Goal: Task Accomplishment & Management: Manage account settings

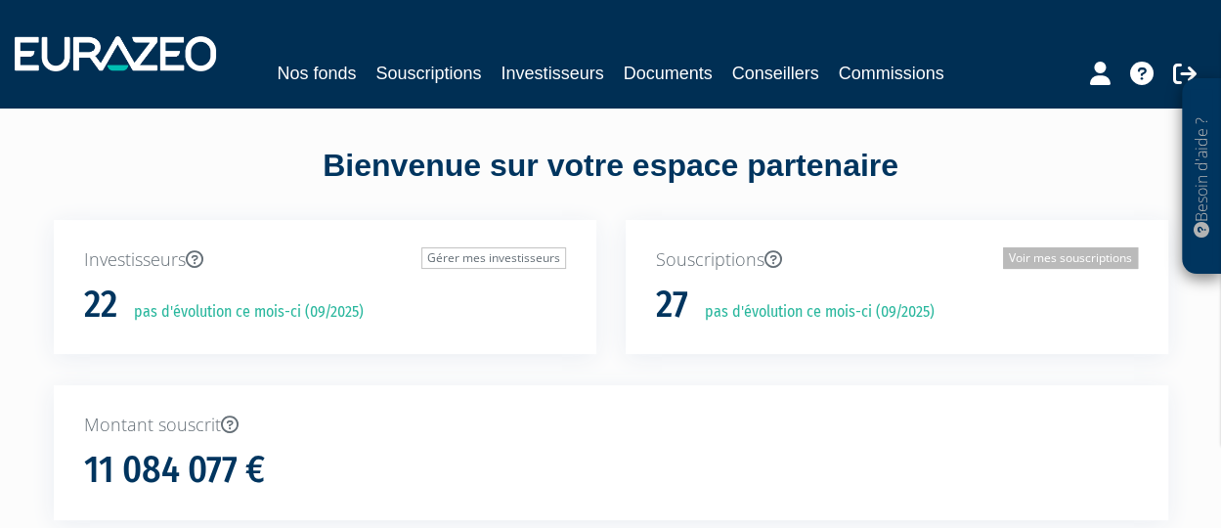
click at [1080, 254] on link "Voir mes souscriptions" at bounding box center [1070, 258] width 135 height 22
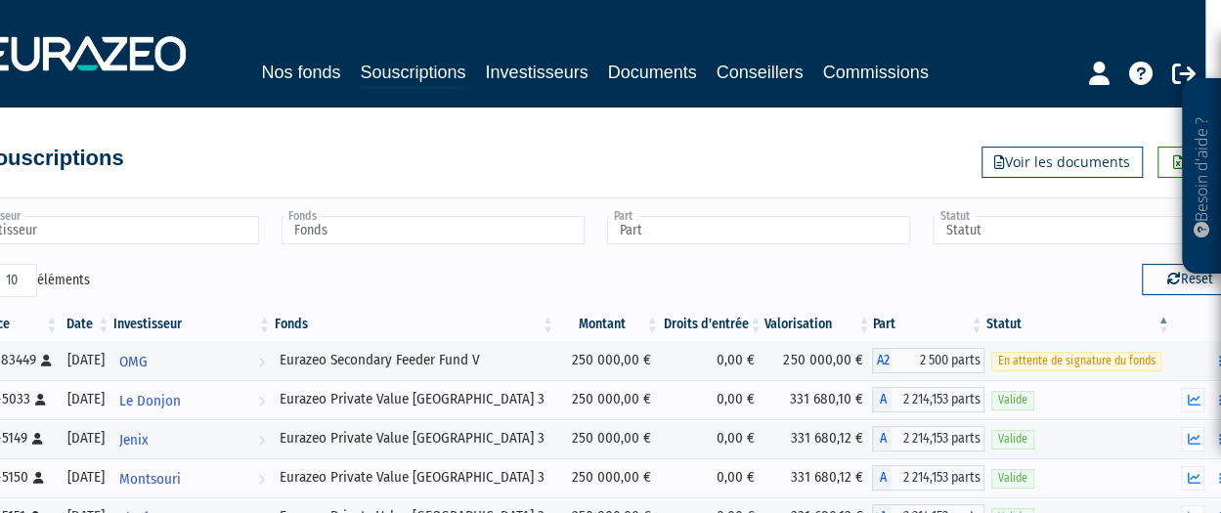
scroll to position [0, 49]
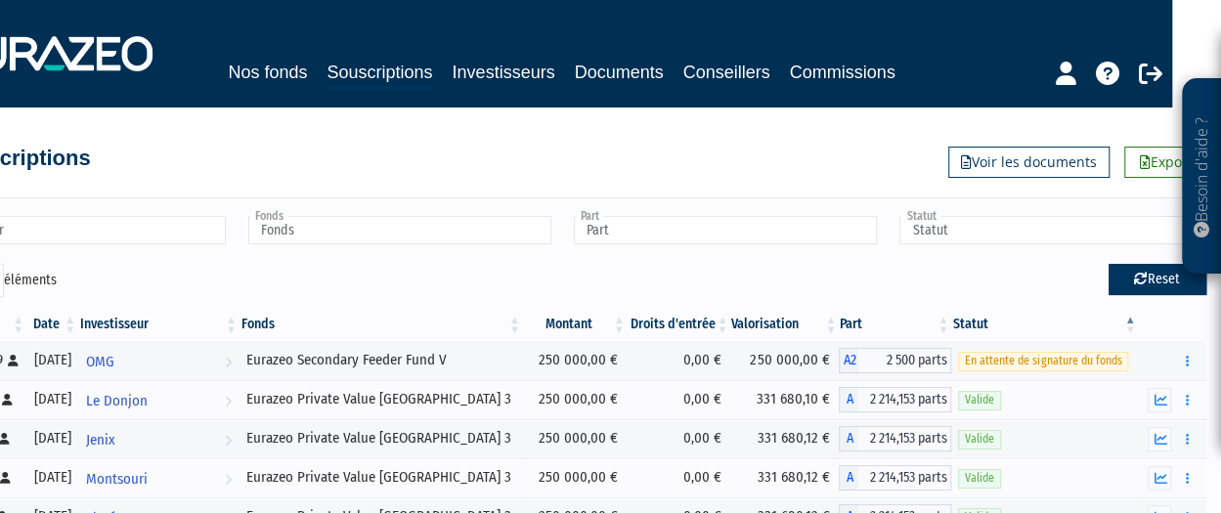
click at [1135, 279] on icon "button" at bounding box center [1141, 279] width 14 height 14
type input "Investisseur"
type input "Fonds"
type input "Part"
type input "Statut"
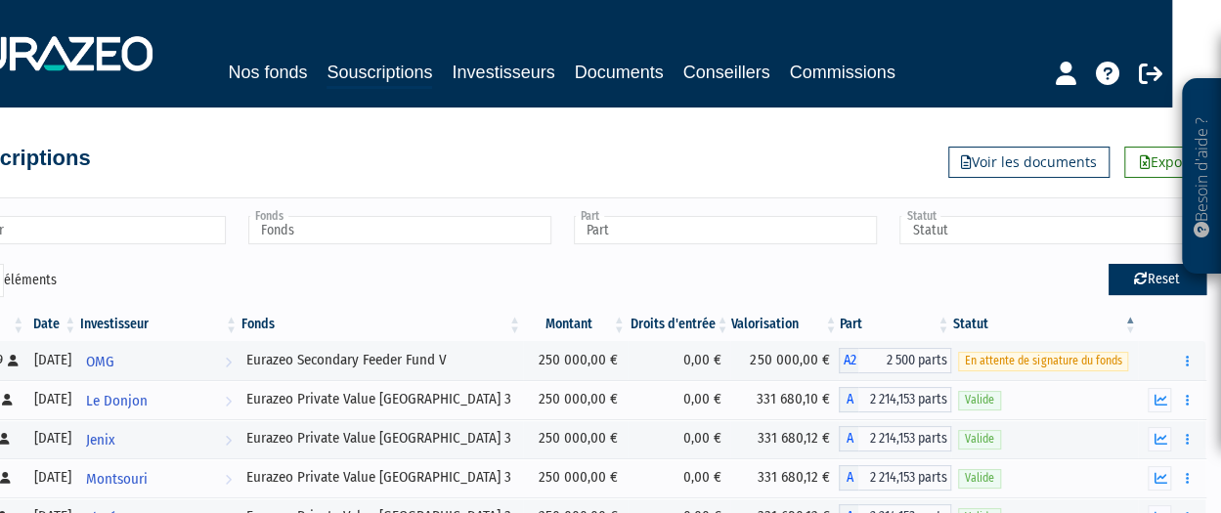
click at [1135, 279] on icon "button" at bounding box center [1141, 279] width 14 height 14
type input "Investisseur"
type input "Fonds"
type input "Part"
type input "Statut"
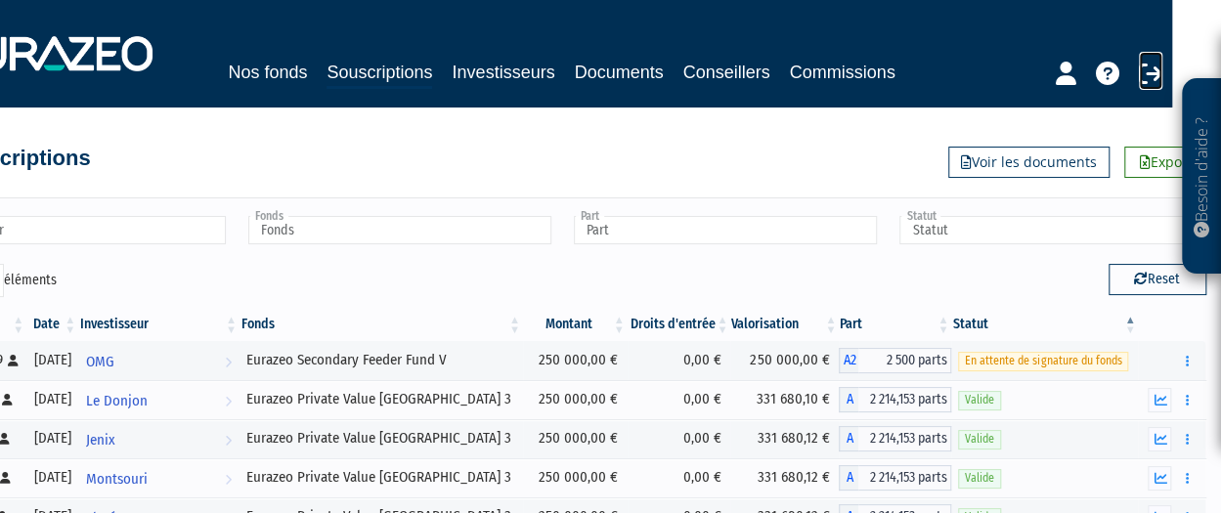
click at [1152, 64] on icon at bounding box center [1150, 73] width 23 height 23
